Goal: Task Accomplishment & Management: Manage account settings

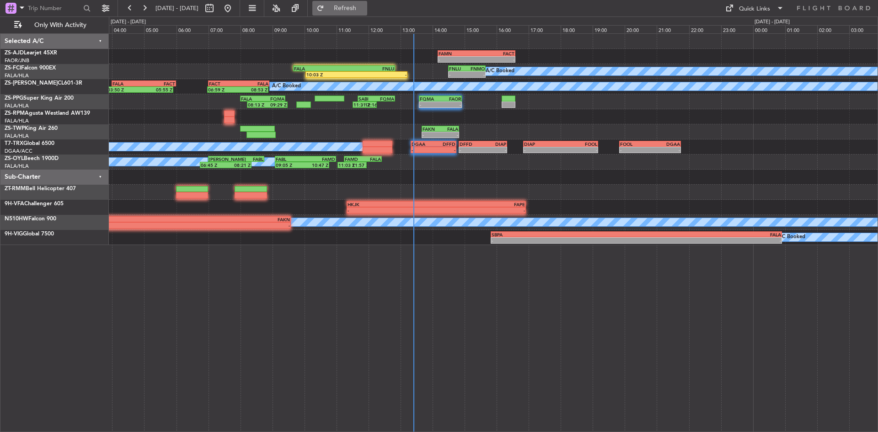
click at [353, 8] on button "Refresh" at bounding box center [339, 8] width 55 height 15
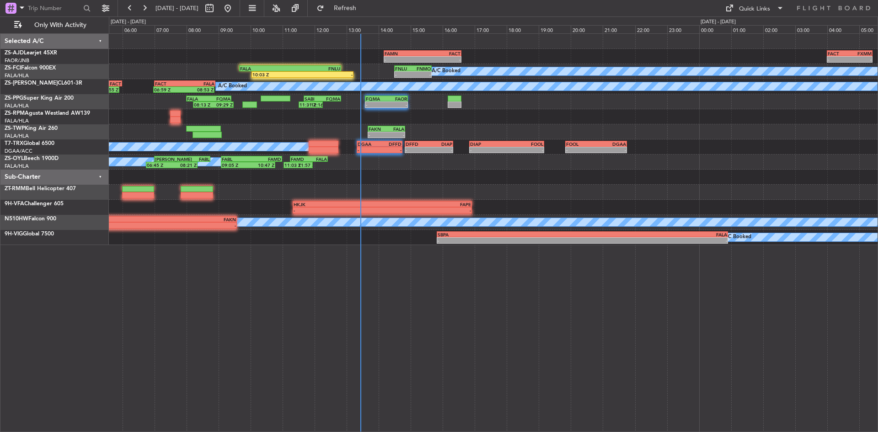
click at [294, 196] on div at bounding box center [493, 192] width 769 height 15
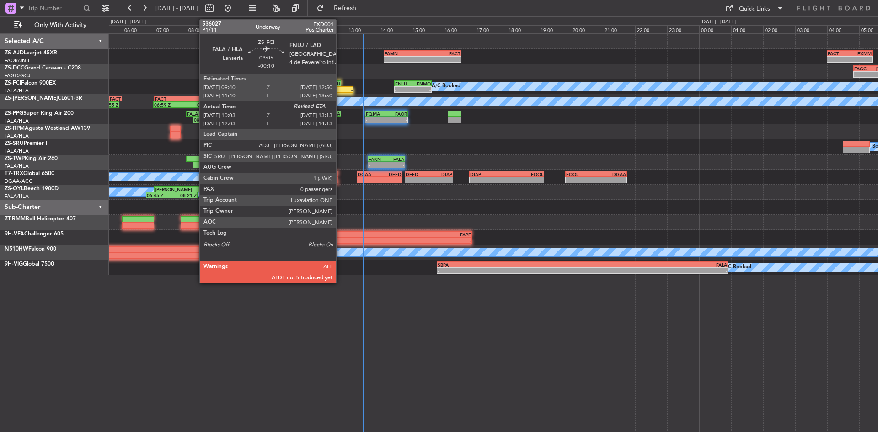
click at [339, 90] on div "-" at bounding box center [327, 89] width 50 height 5
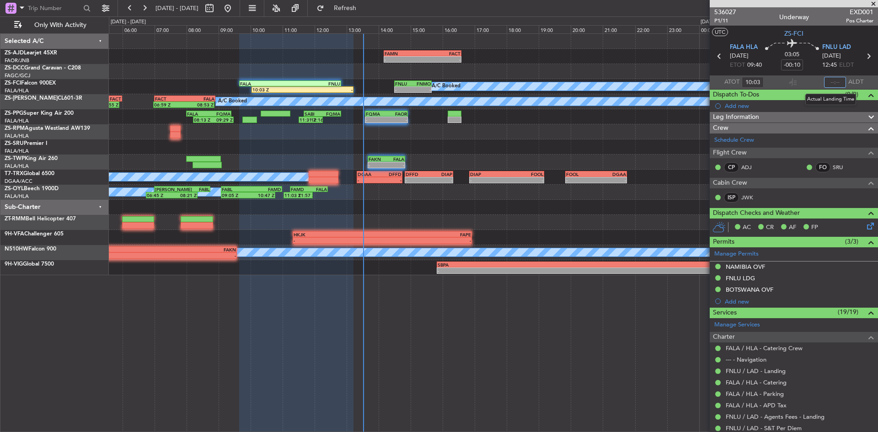
drag, startPoint x: 829, startPoint y: 82, endPoint x: 815, endPoint y: 74, distance: 16.4
click at [829, 82] on input "text" at bounding box center [835, 82] width 22 height 11
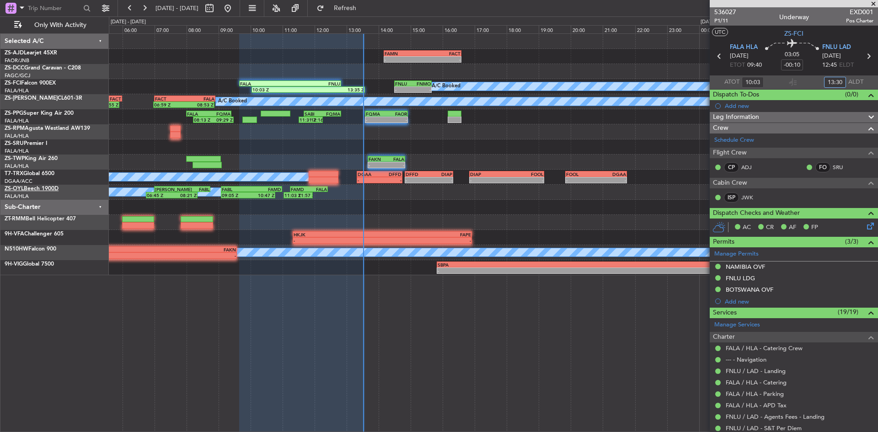
type input "13:30"
click at [872, 1] on span at bounding box center [873, 4] width 9 height 8
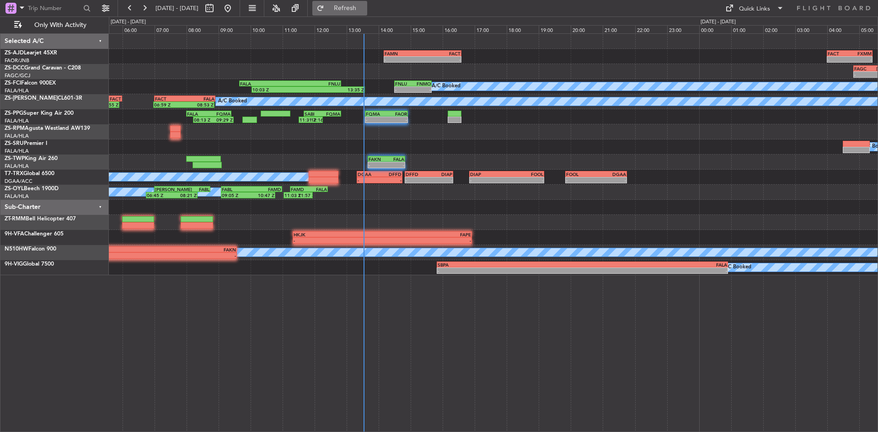
click at [365, 11] on span "Refresh" at bounding box center [345, 8] width 38 height 6
click at [365, 9] on span "Refresh" at bounding box center [345, 8] width 38 height 6
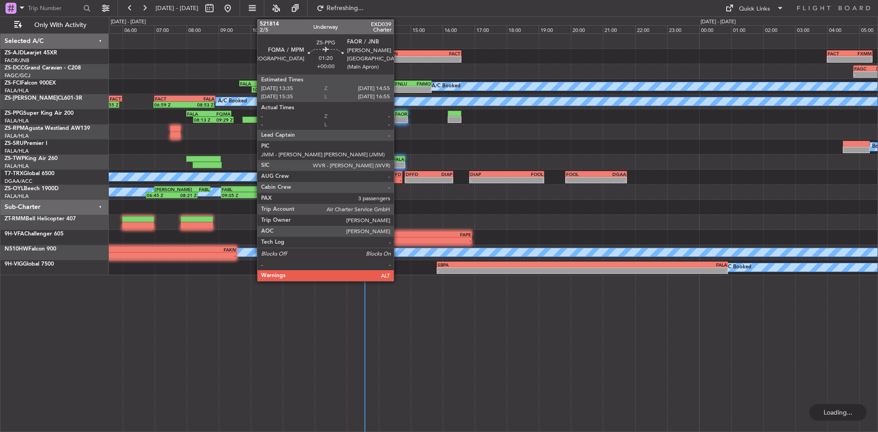
click at [398, 113] on div "FAOR" at bounding box center [397, 113] width 21 height 5
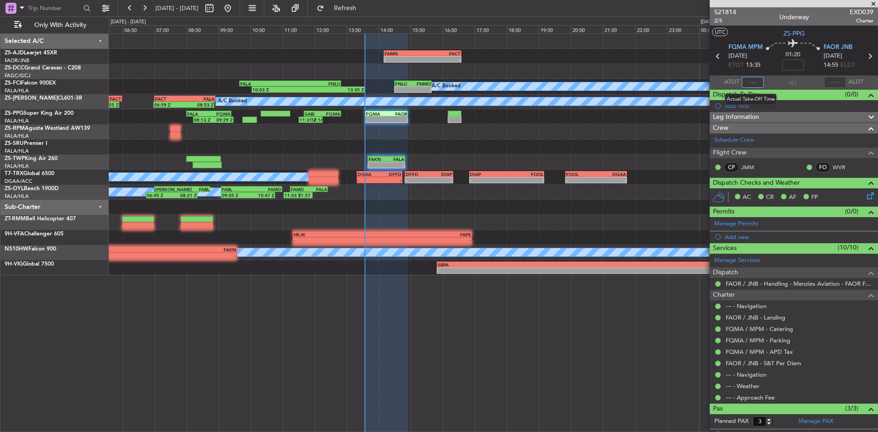
click at [755, 81] on input "text" at bounding box center [753, 82] width 22 height 11
type input "13:33"
click at [365, 7] on span "Refresh" at bounding box center [345, 8] width 38 height 6
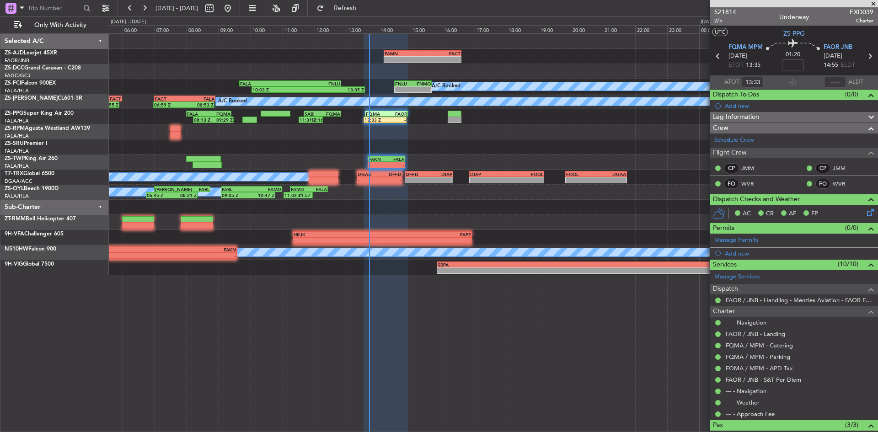
click at [875, 2] on span at bounding box center [873, 4] width 9 height 8
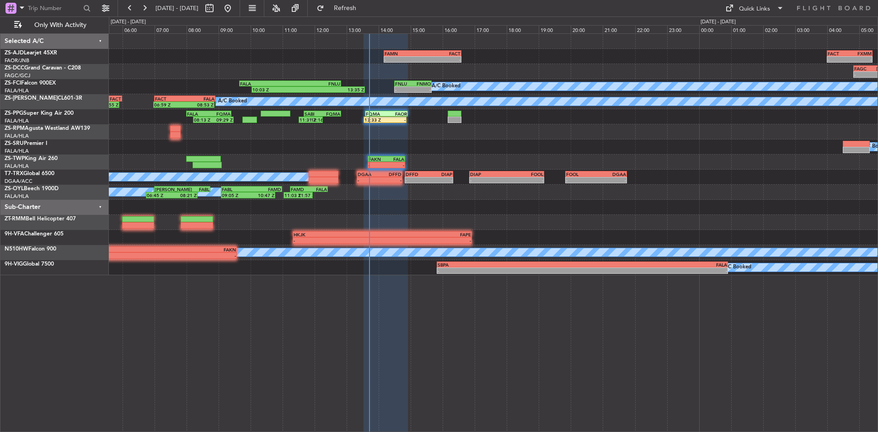
type input "0"
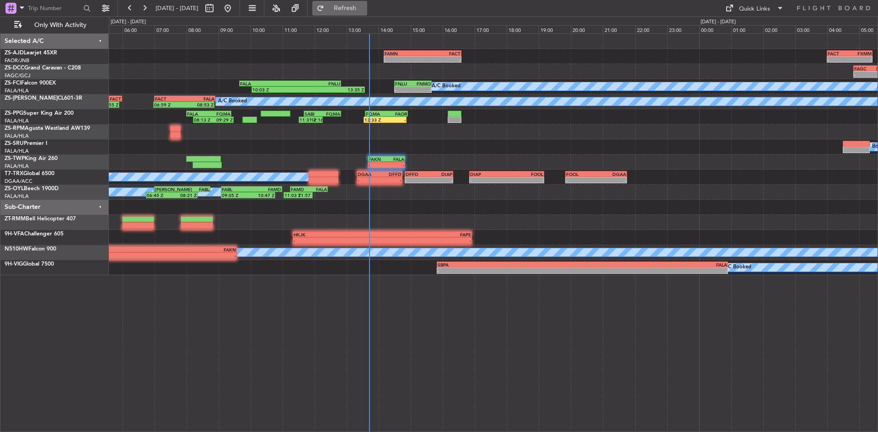
click at [365, 6] on span "Refresh" at bounding box center [345, 8] width 38 height 6
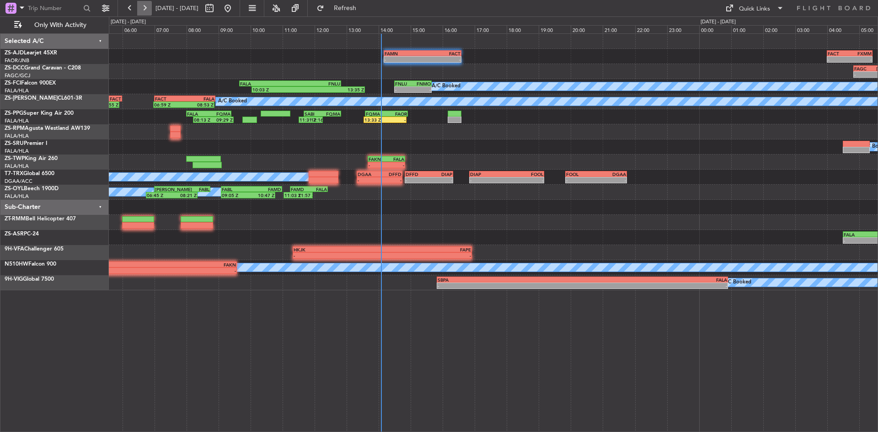
drag, startPoint x: 140, startPoint y: 4, endPoint x: 144, endPoint y: 10, distance: 7.0
click at [140, 4] on button at bounding box center [144, 8] width 15 height 15
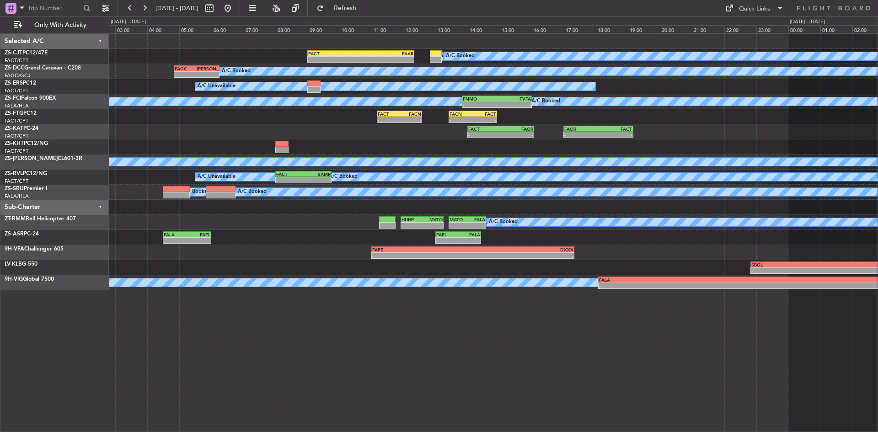
click at [313, 230] on div "- - FACT 09:00 Z FAAR 12:20 Z A/C Booked A/C Booked A/C Booked - - FAGC 04:50 Z…" at bounding box center [493, 162] width 769 height 257
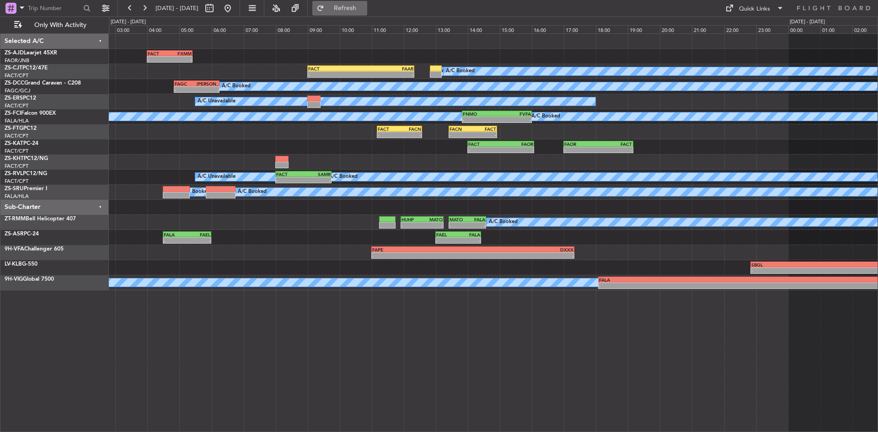
click at [365, 11] on span "Refresh" at bounding box center [345, 8] width 38 height 6
click at [235, 6] on button at bounding box center [228, 8] width 15 height 15
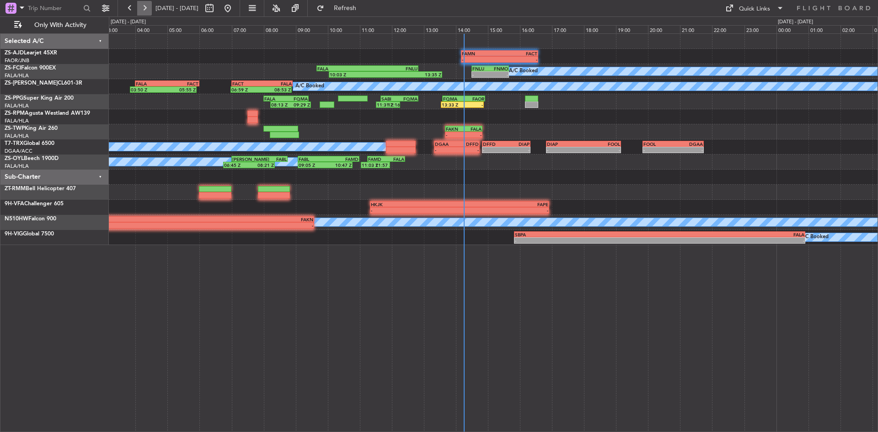
click at [144, 8] on button at bounding box center [144, 8] width 15 height 15
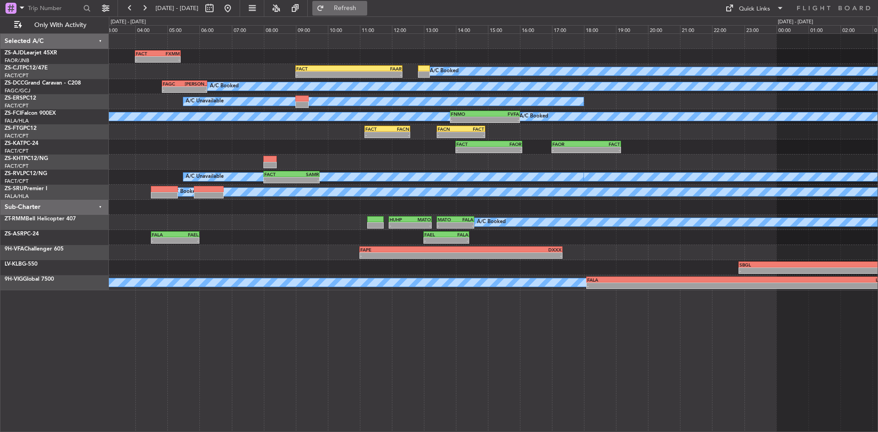
click at [356, 6] on span "Refresh" at bounding box center [345, 8] width 38 height 6
click at [367, 2] on button "Refresh" at bounding box center [339, 8] width 55 height 15
click at [235, 5] on button at bounding box center [228, 8] width 15 height 15
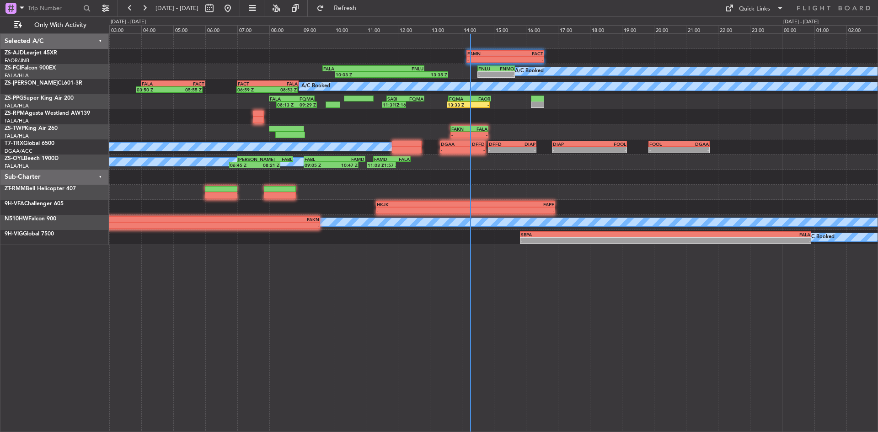
click at [580, 126] on div "FAMN 14:10 Z FACT 16:35 Z - - - - FACT 04:00 Z FXMM 05:25 Z A/C Booked - - FNLU…" at bounding box center [493, 139] width 769 height 211
click at [365, 10] on span "Refresh" at bounding box center [345, 8] width 38 height 6
click at [146, 8] on button at bounding box center [144, 8] width 15 height 15
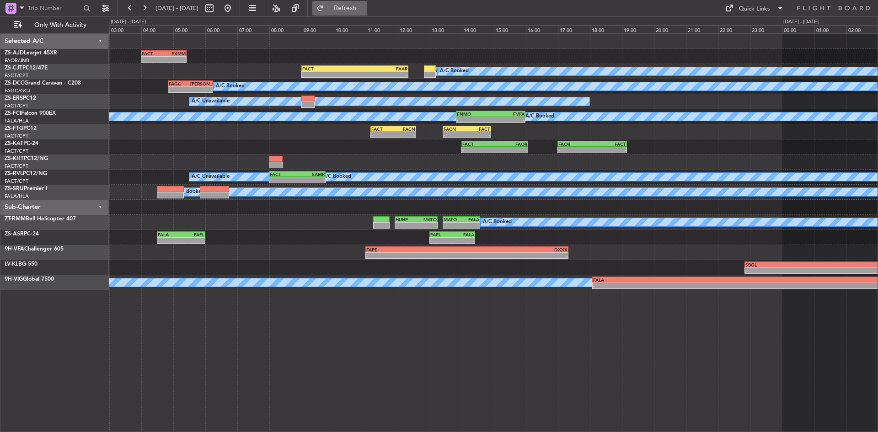
click at [365, 7] on span "Refresh" at bounding box center [345, 8] width 38 height 6
click at [235, 9] on button at bounding box center [228, 8] width 15 height 15
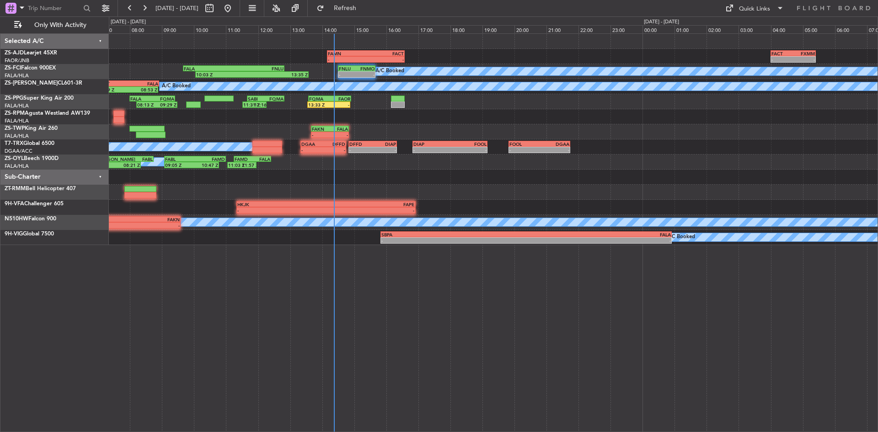
click at [345, 124] on div at bounding box center [493, 116] width 769 height 15
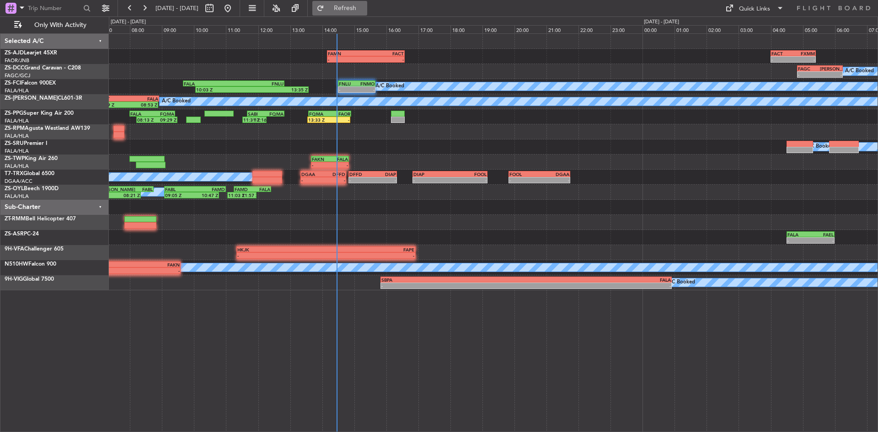
click at [365, 6] on span "Refresh" at bounding box center [345, 8] width 38 height 6
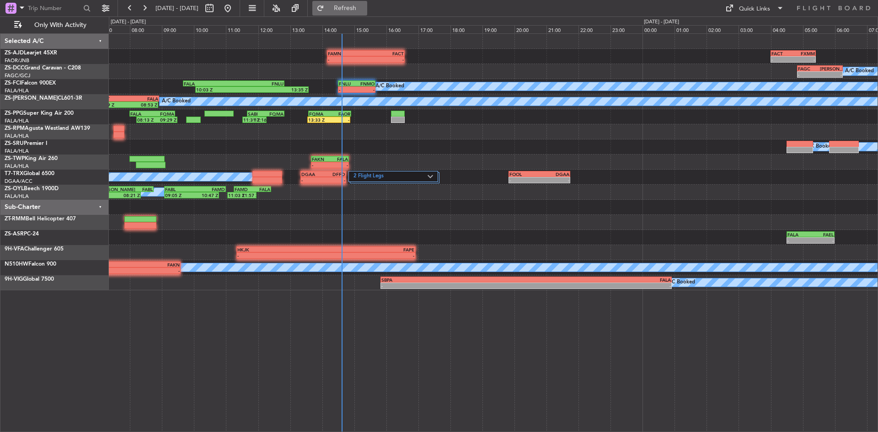
click at [352, 9] on button "Refresh" at bounding box center [339, 8] width 55 height 15
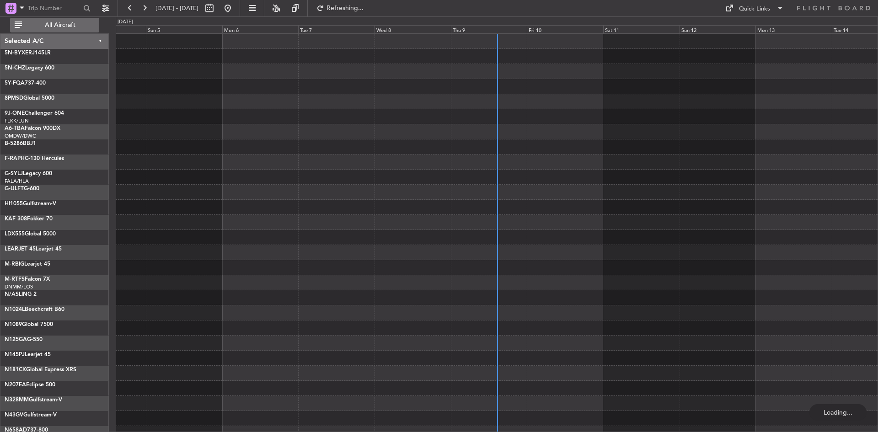
click at [74, 26] on span "All Aircraft" at bounding box center [60, 25] width 73 height 6
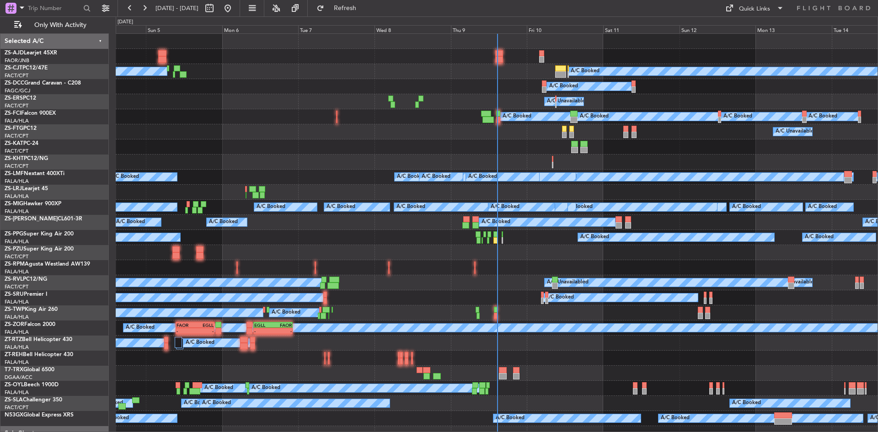
click at [457, 30] on div "Thu 9" at bounding box center [489, 29] width 76 height 8
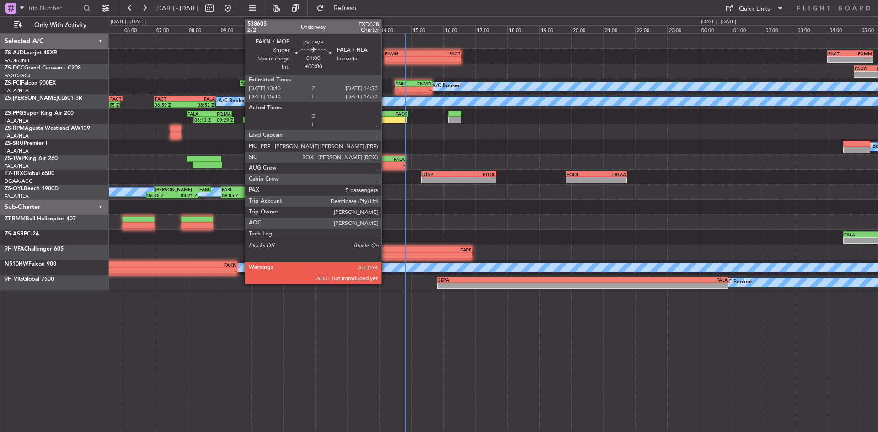
click at [386, 162] on div "-" at bounding box center [378, 164] width 18 height 5
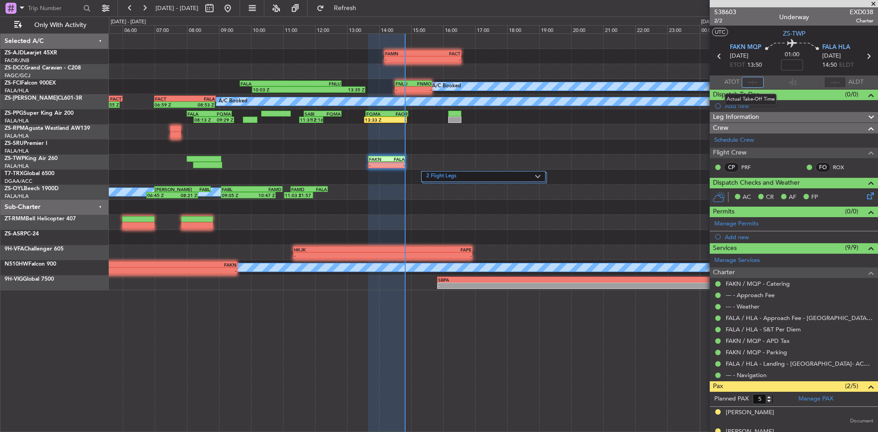
click at [748, 80] on input "text" at bounding box center [753, 82] width 22 height 11
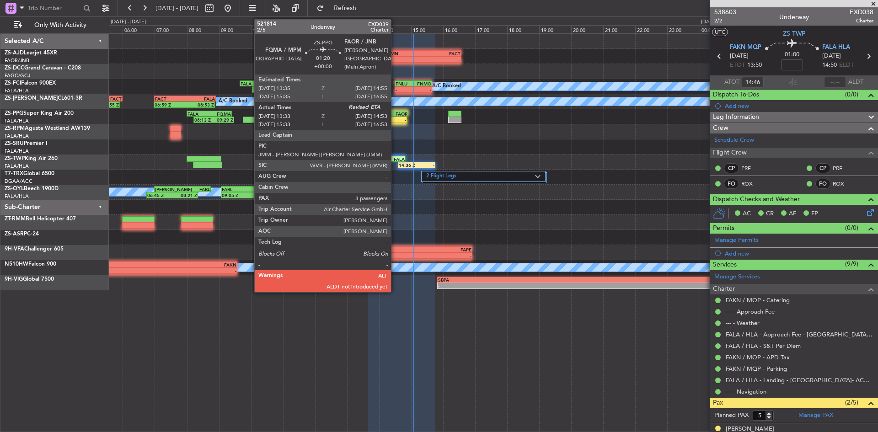
click at [395, 118] on div "-" at bounding box center [396, 119] width 21 height 5
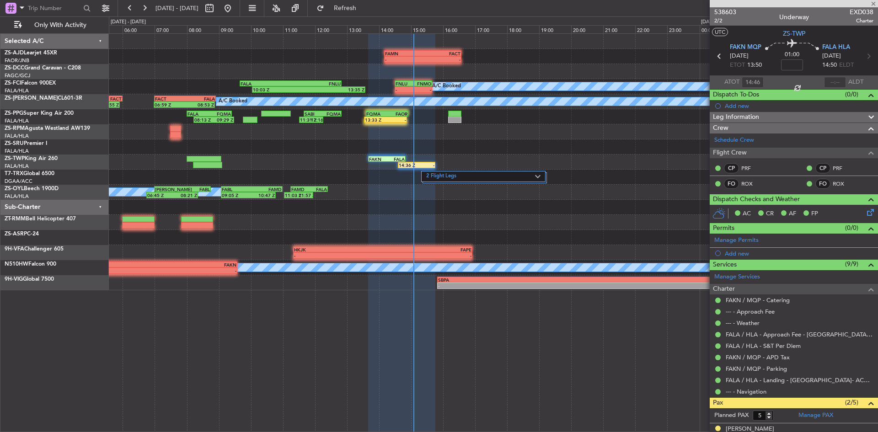
type input "13:33"
type input "3"
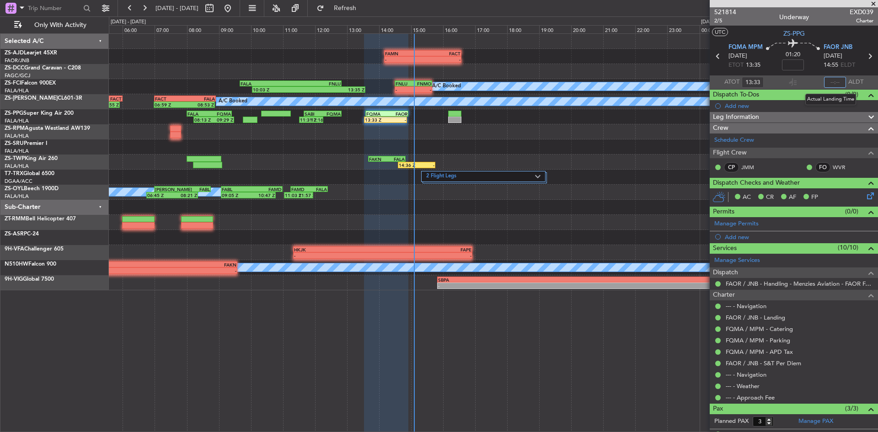
click at [832, 83] on input "text" at bounding box center [835, 82] width 22 height 11
type input "15:05"
drag, startPoint x: 877, startPoint y: 3, endPoint x: 603, endPoint y: 74, distance: 282.2
click at [877, 3] on span at bounding box center [873, 4] width 9 height 8
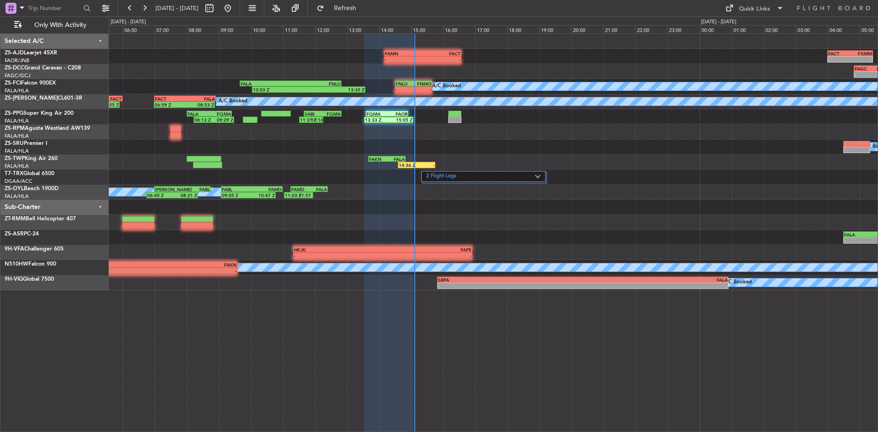
type input "0"
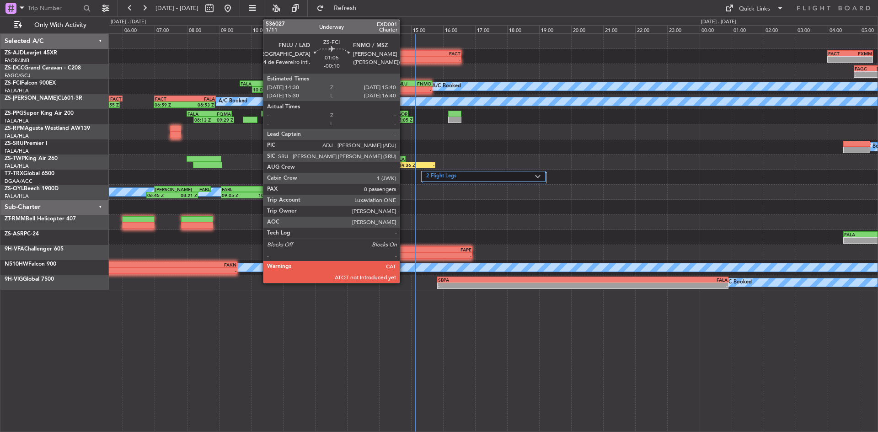
click at [404, 86] on div "- -" at bounding box center [414, 89] width 38 height 6
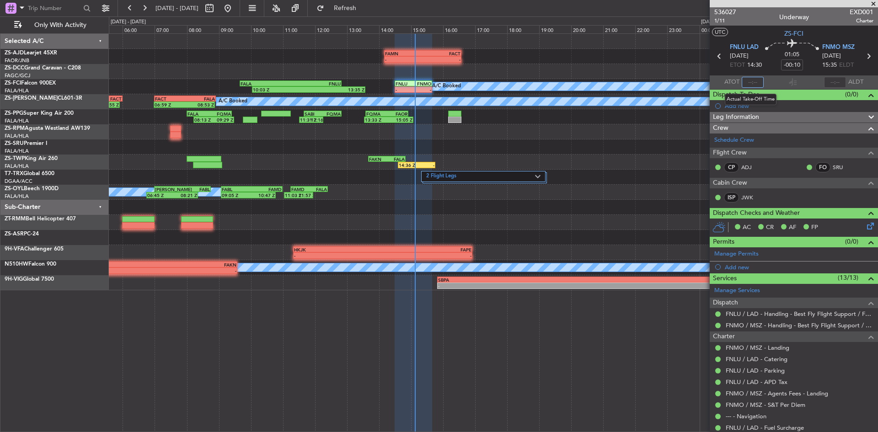
click at [754, 84] on input "text" at bounding box center [753, 82] width 22 height 11
type input "14:56"
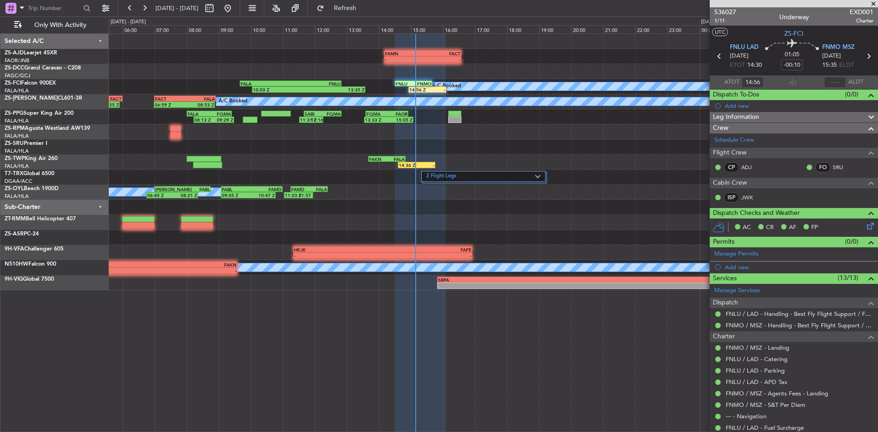
drag, startPoint x: 873, startPoint y: 4, endPoint x: 638, endPoint y: 141, distance: 272.5
click at [873, 4] on span at bounding box center [873, 4] width 9 height 8
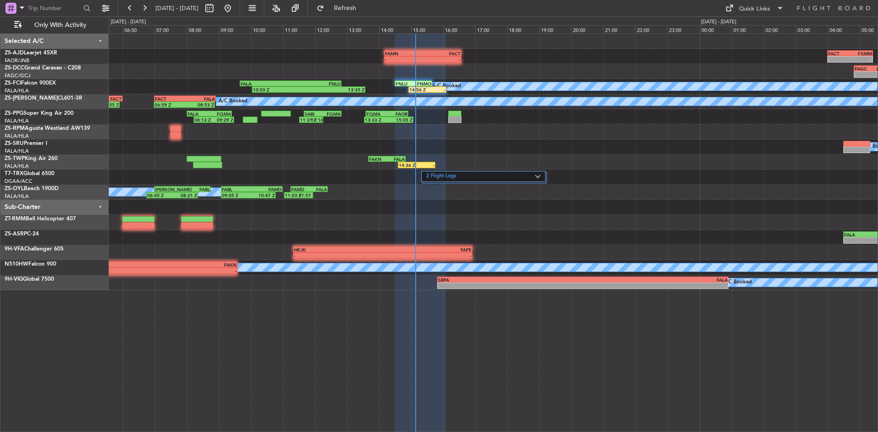
type input "0"
